Goal: Task Accomplishment & Management: Complete application form

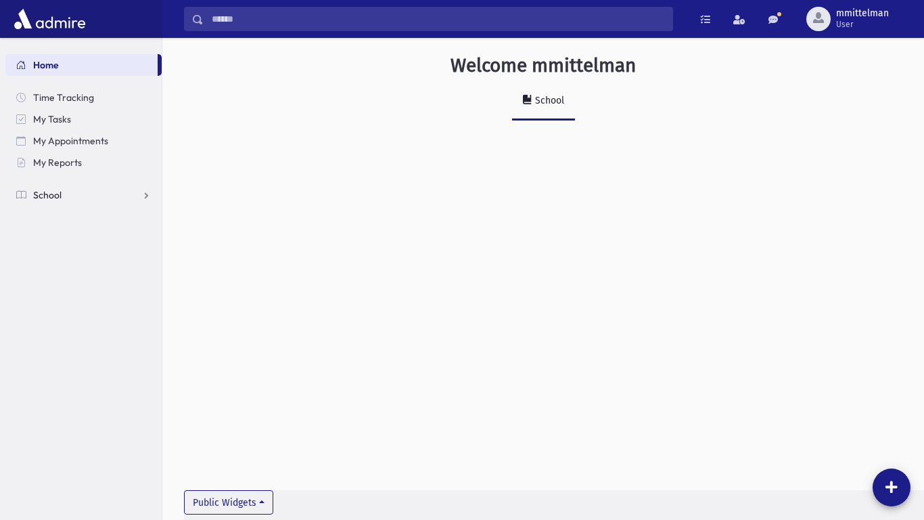
click at [42, 194] on span "School" at bounding box center [47, 195] width 28 height 12
click at [58, 241] on span "Attendance" at bounding box center [66, 238] width 50 height 12
click at [61, 254] on span "Entry" at bounding box center [62, 260] width 23 height 12
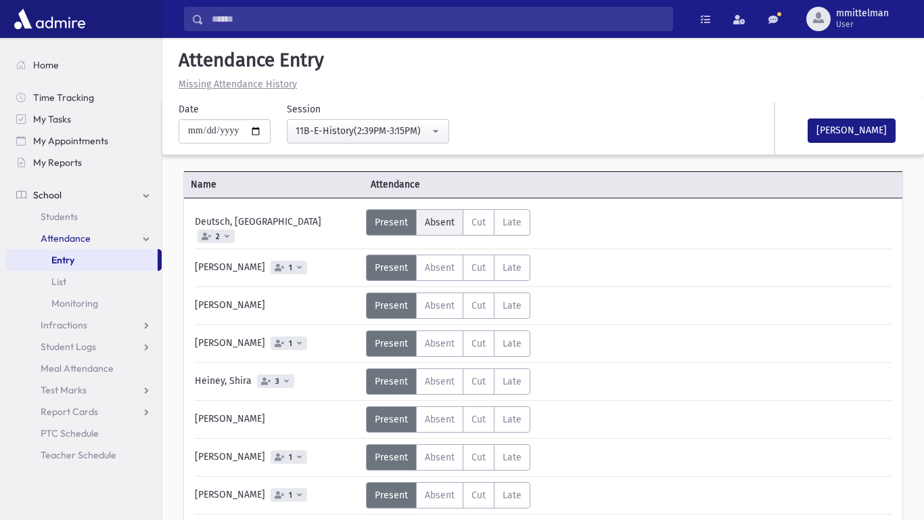
click at [433, 218] on span "Absent" at bounding box center [440, 223] width 30 height 12
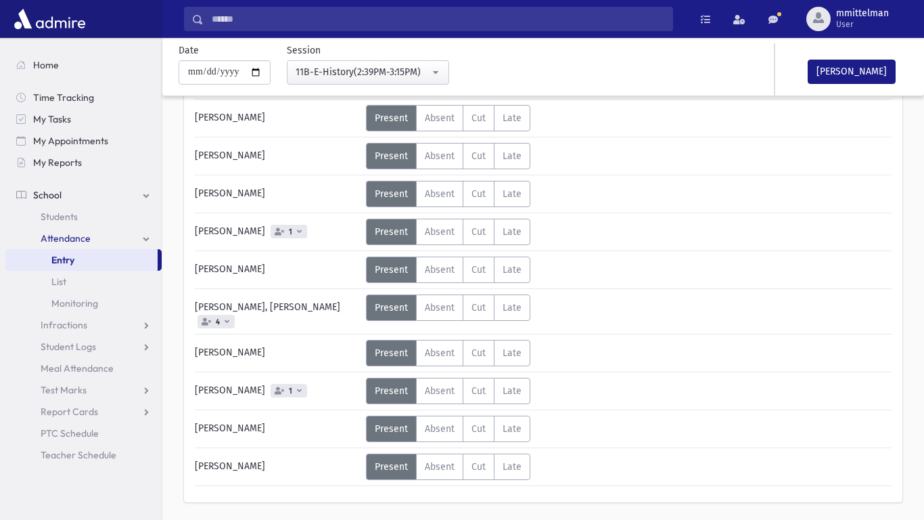
scroll to position [493, 0]
